Goal: Check status

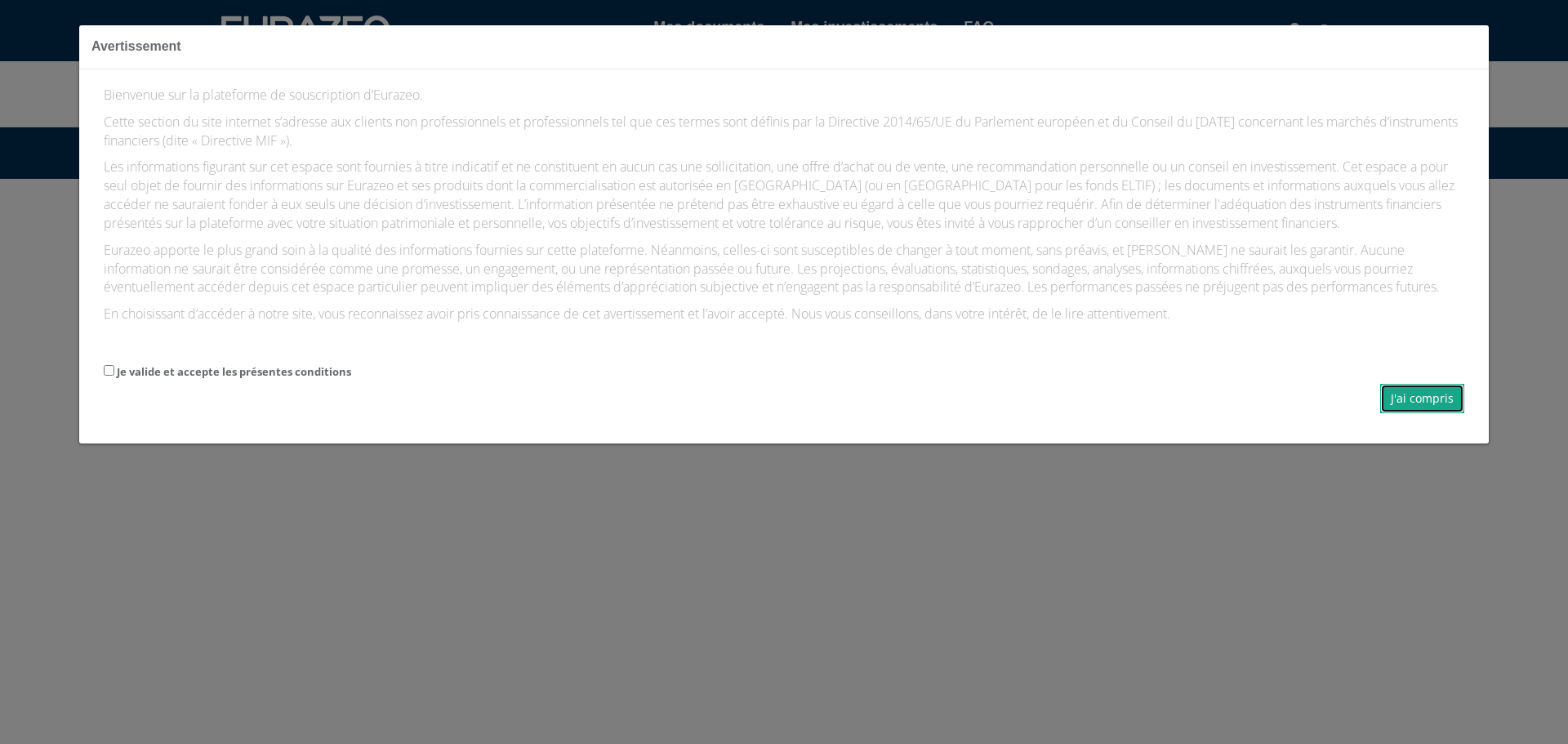
click at [1419, 402] on button "J'ai compris" at bounding box center [1422, 398] width 84 height 29
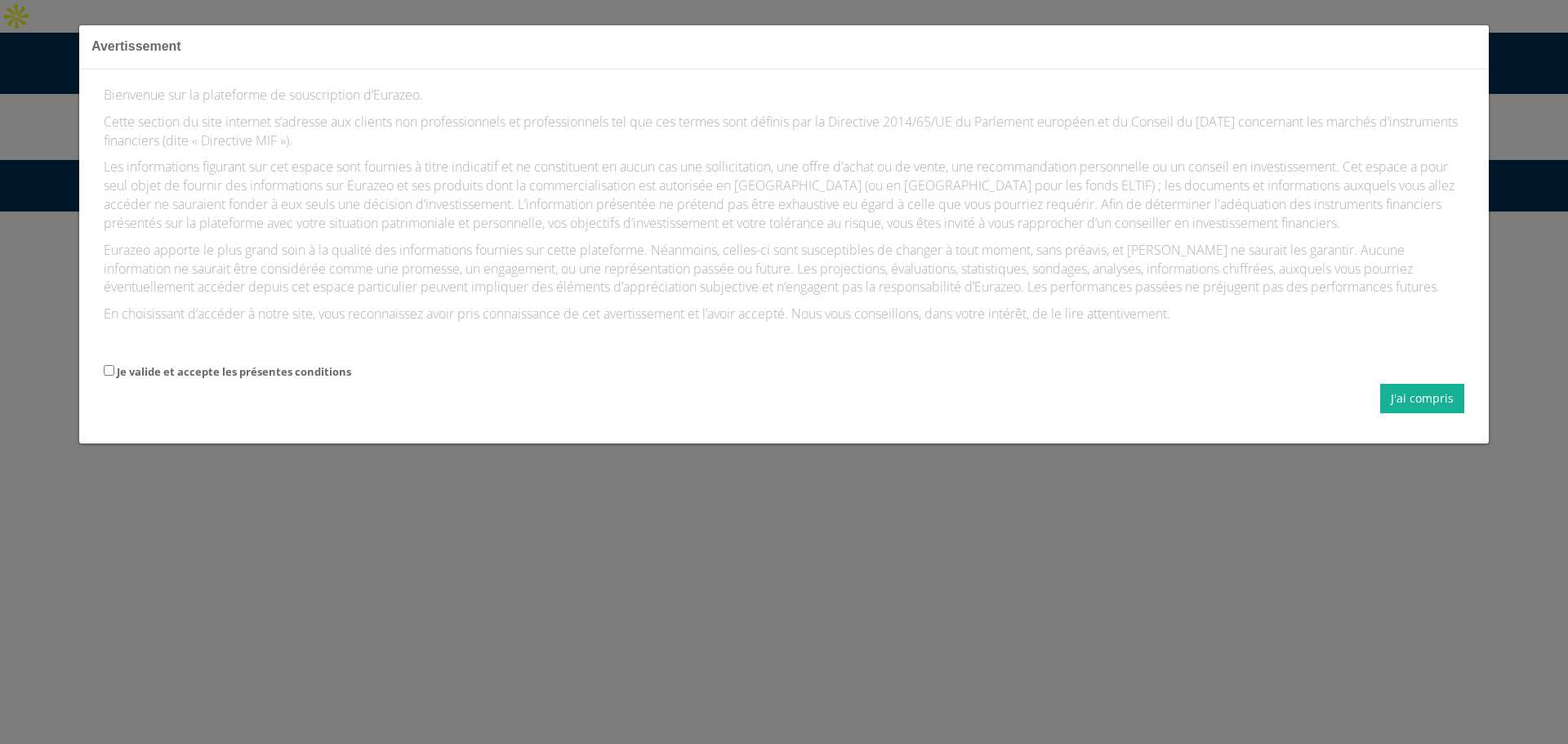
click at [207, 380] on label "Je valide et accepte les présentes conditions" at bounding box center [234, 372] width 234 height 16
click at [114, 376] on input "Je valide et accepte les présentes conditions" at bounding box center [109, 371] width 11 height 11
checkbox input "true"
click at [1411, 399] on button "J'ai compris" at bounding box center [1422, 398] width 84 height 29
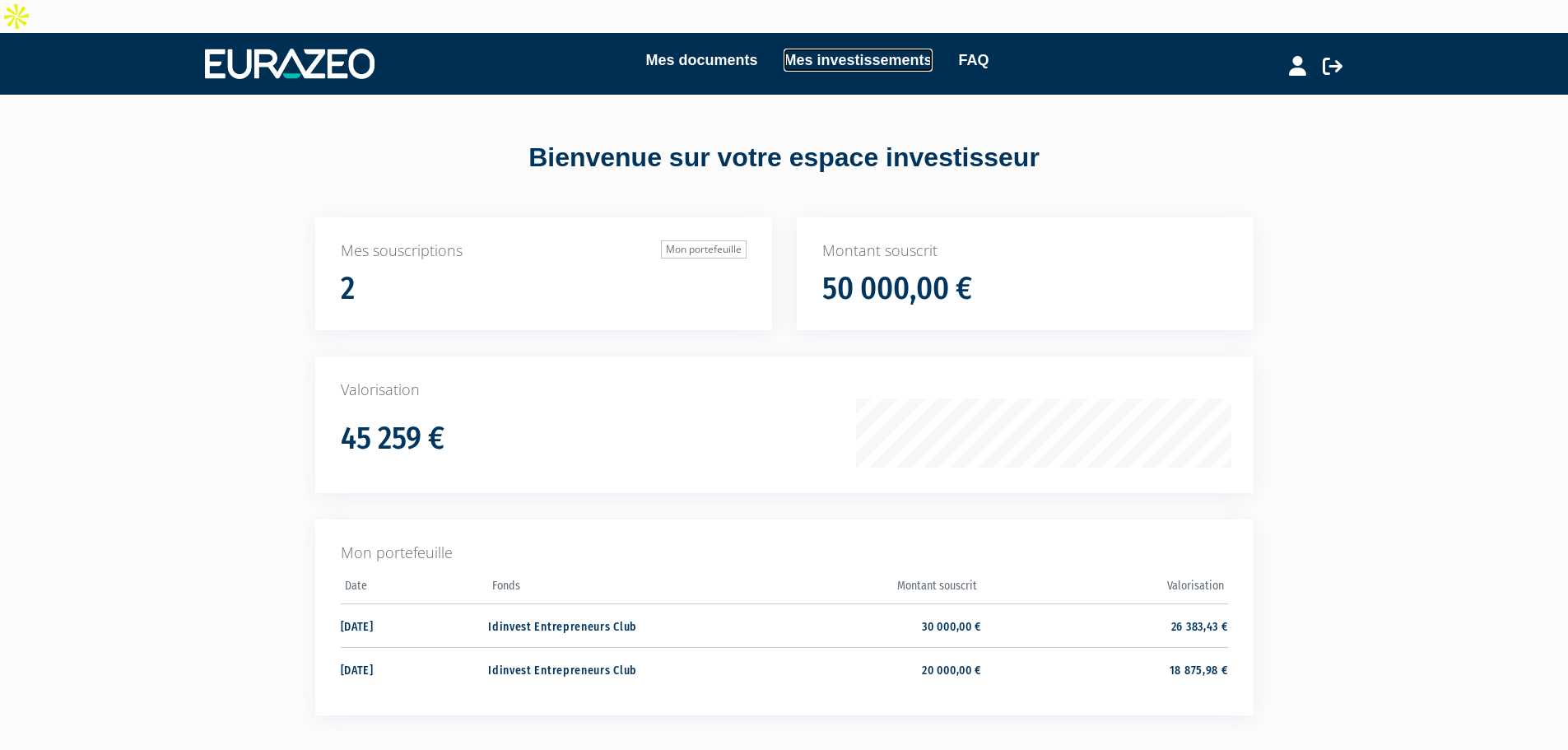
click at [835, 48] on link "Mes investissements" at bounding box center [858, 60] width 148 height 23
